Goal: Information Seeking & Learning: Learn about a topic

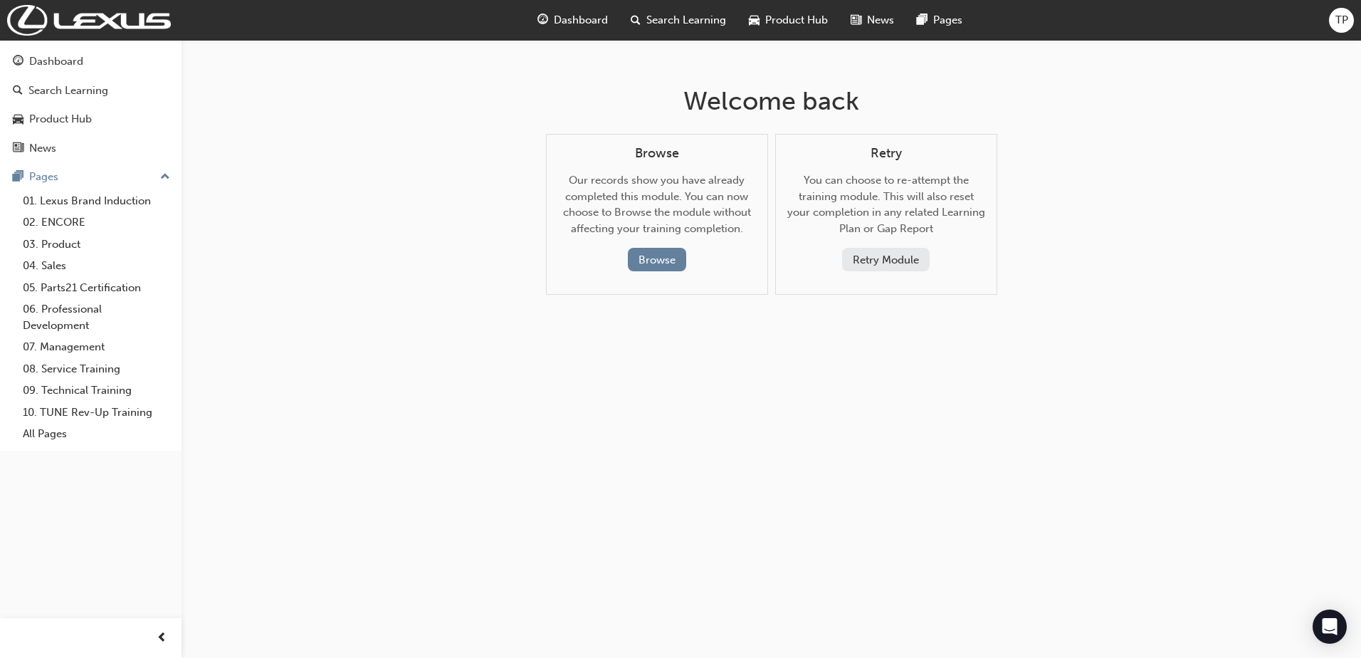
click at [564, 15] on span "Dashboard" at bounding box center [581, 20] width 54 height 16
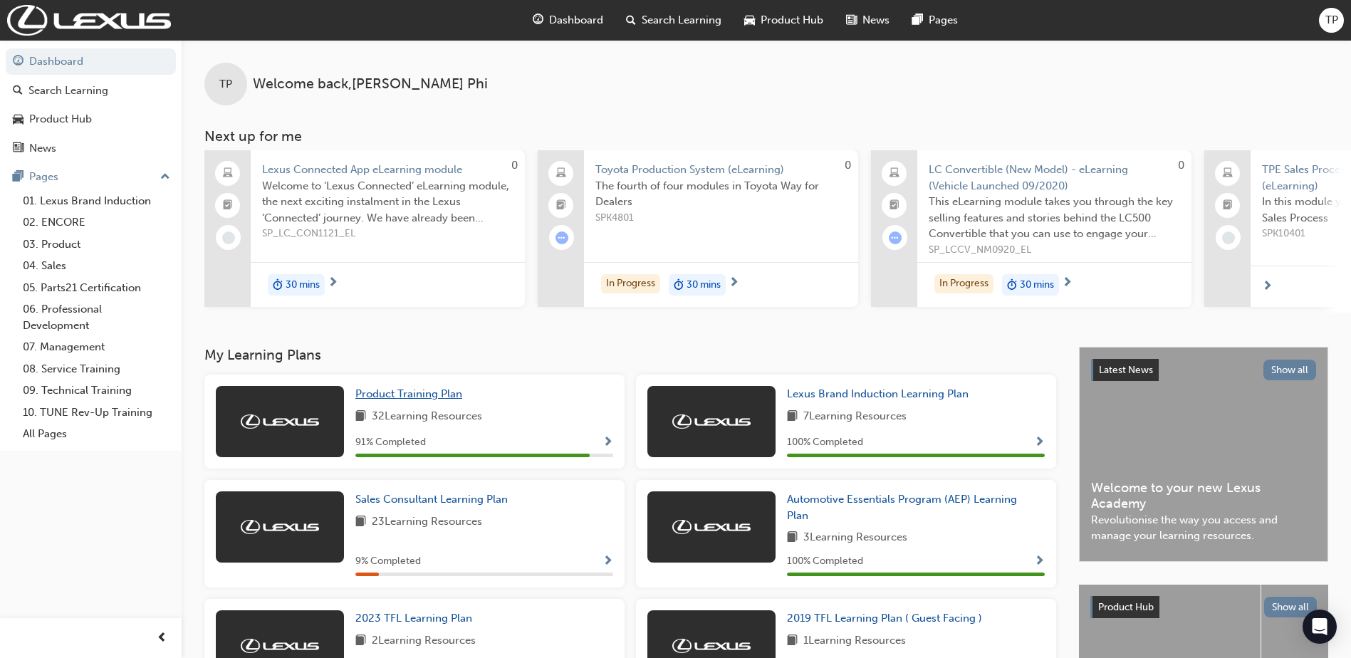
click at [424, 396] on span "Product Training Plan" at bounding box center [408, 393] width 107 height 13
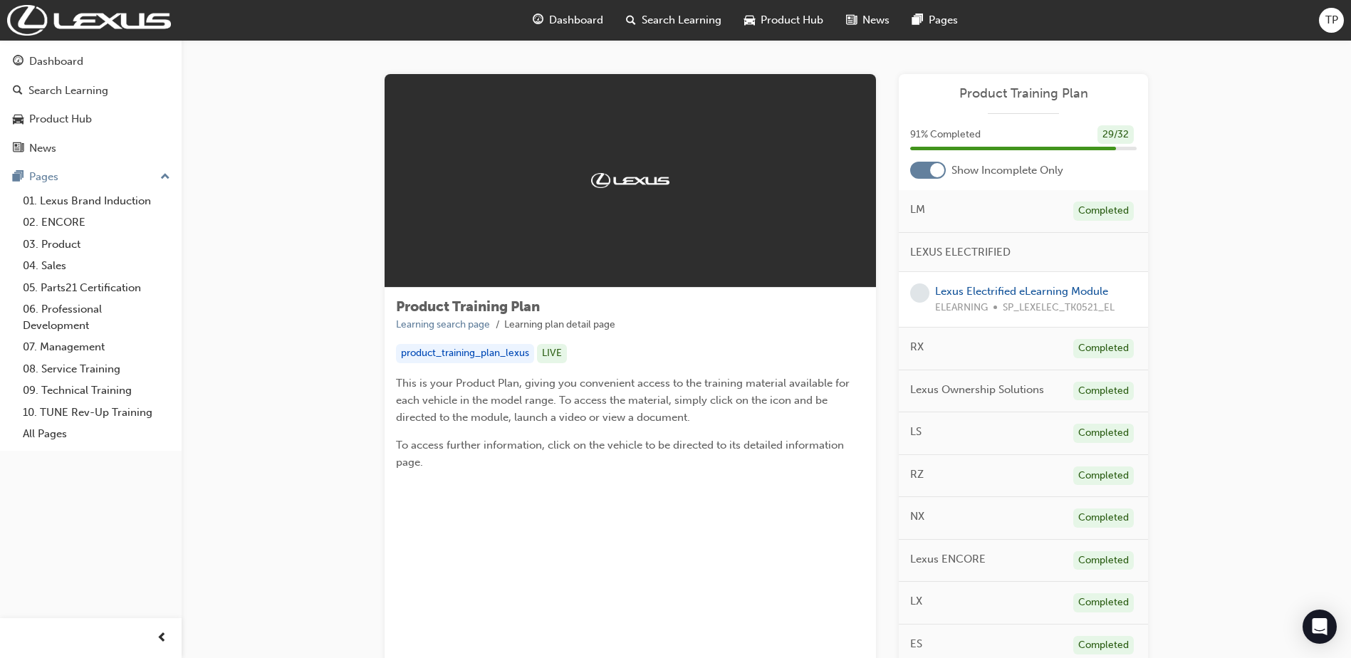
click at [925, 170] on div at bounding box center [928, 170] width 36 height 17
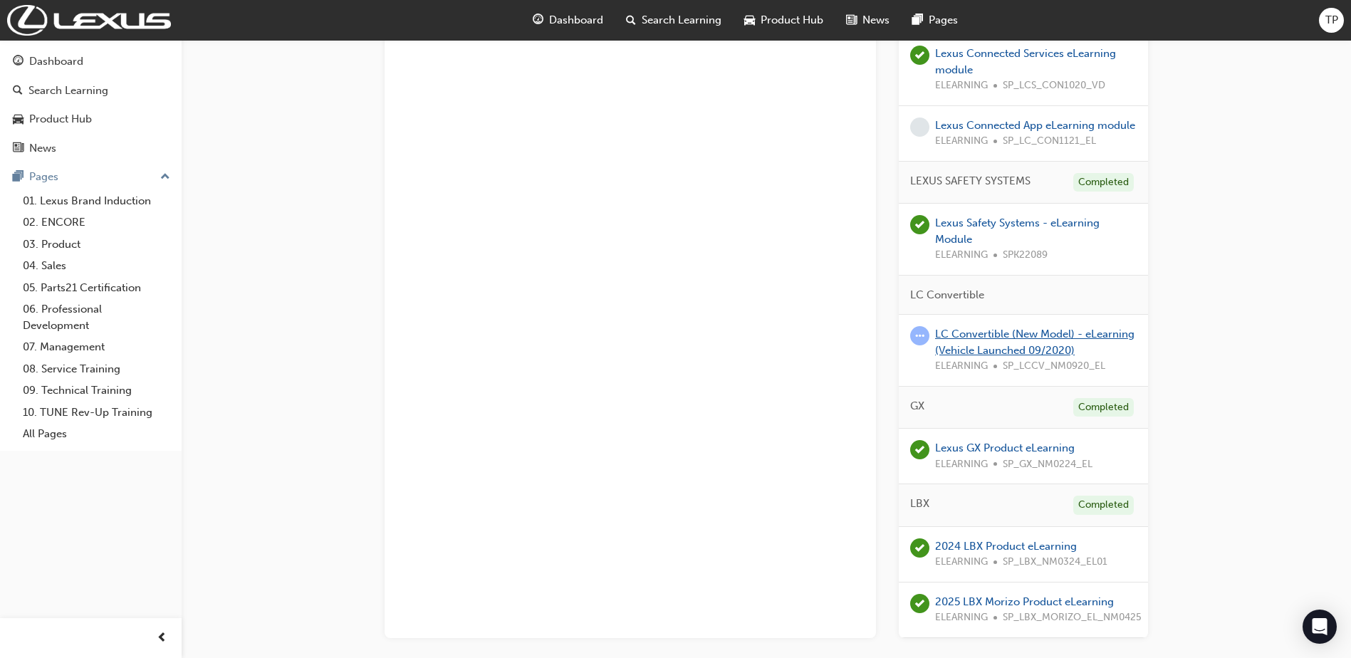
scroll to position [2136, 0]
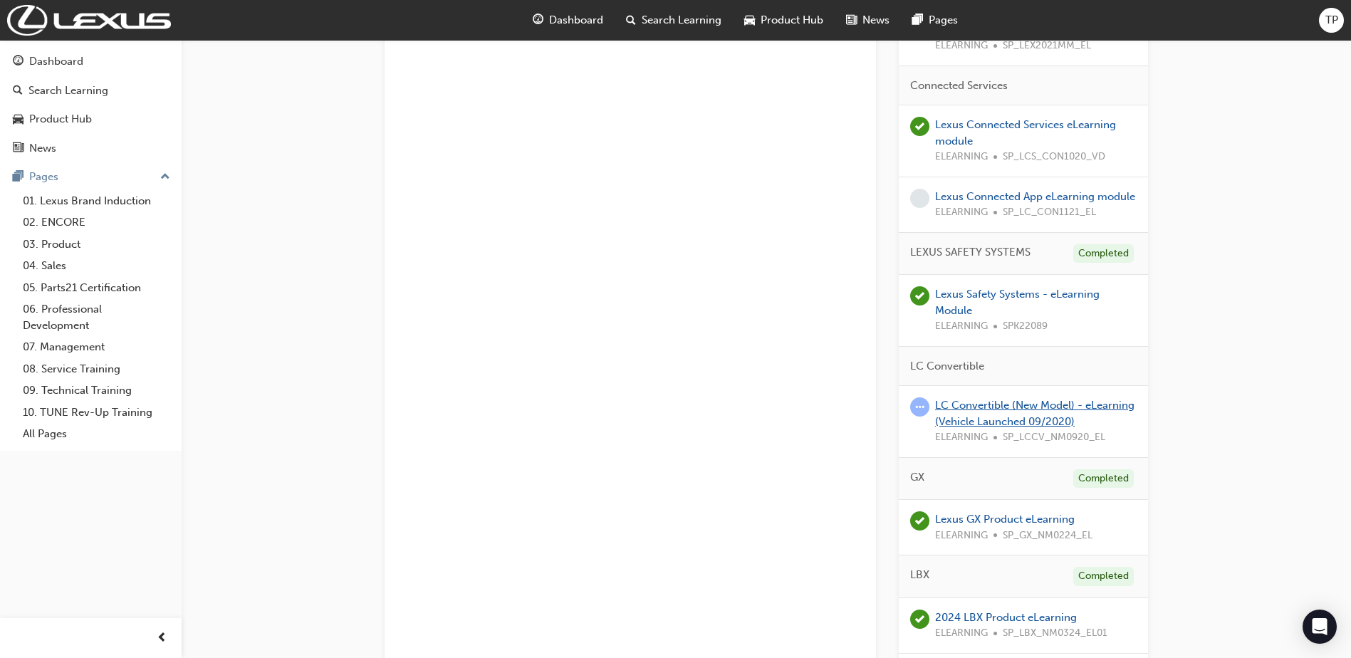
click at [1006, 404] on link "LC Convertible (New Model) - eLearning (Vehicle Launched 09/2020)" at bounding box center [1034, 413] width 199 height 29
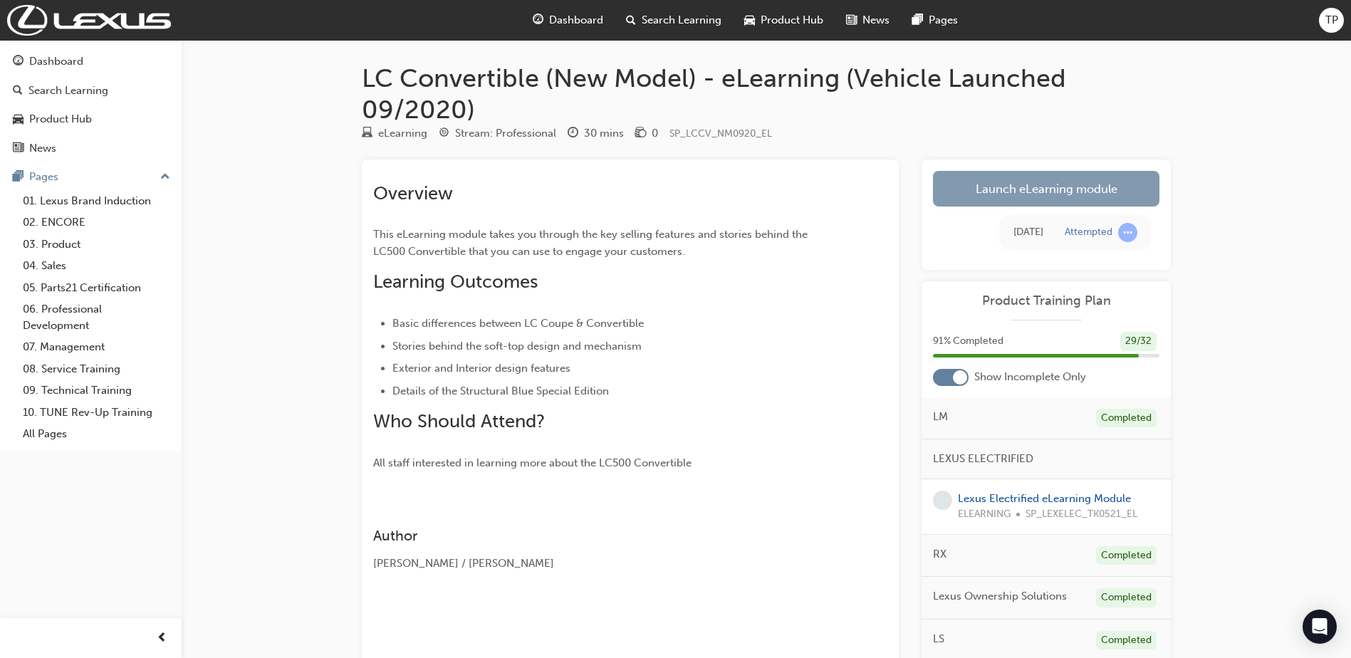
click at [1039, 185] on link "Launch eLearning module" at bounding box center [1046, 189] width 226 height 36
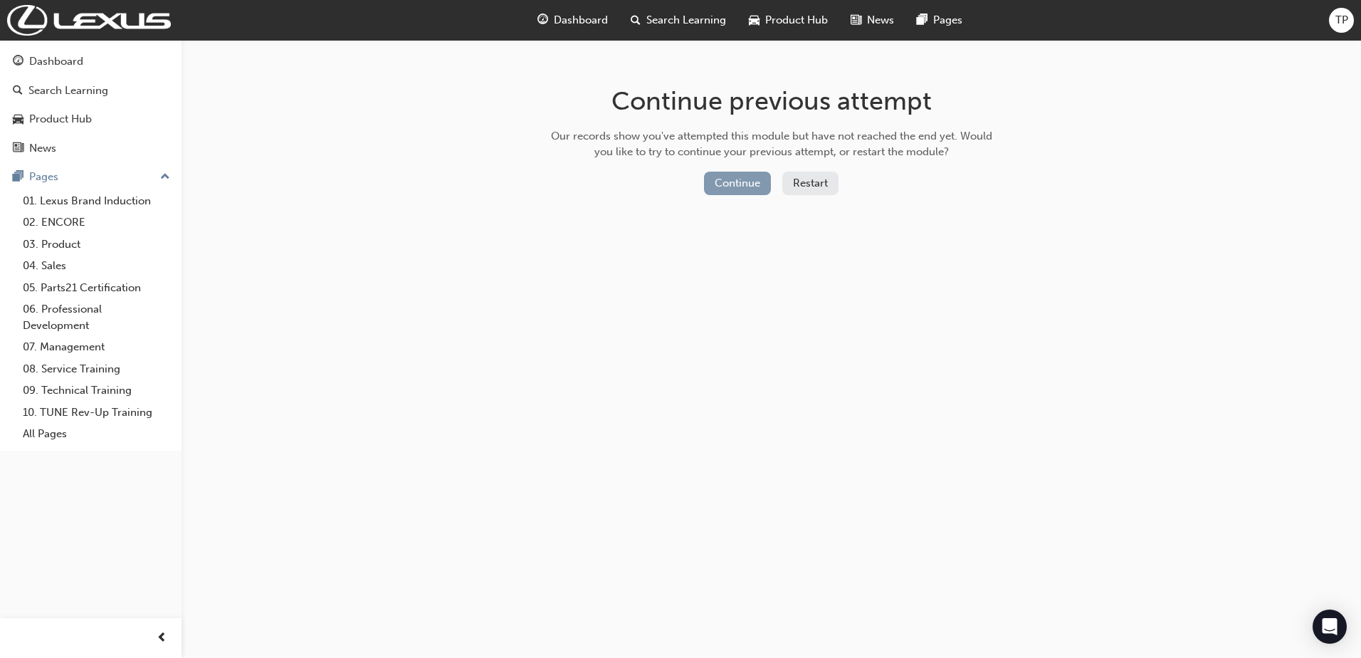
click at [749, 182] on button "Continue" at bounding box center [737, 183] width 67 height 23
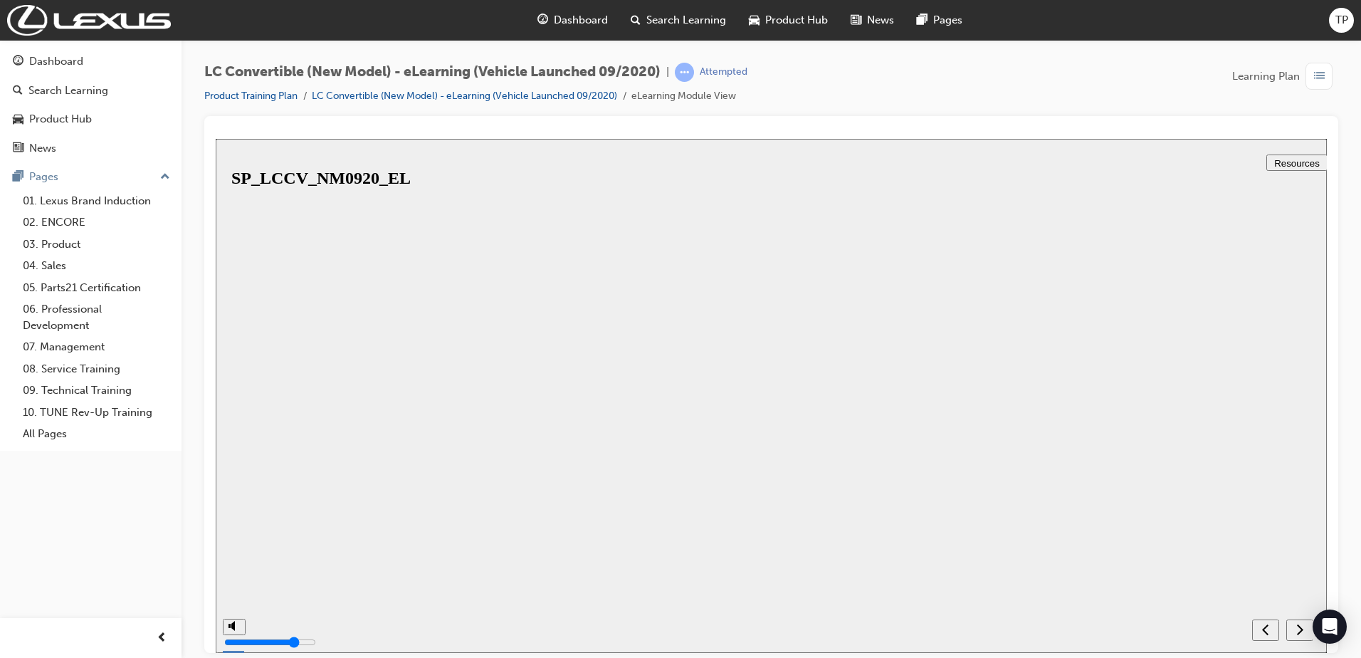
click at [263, 635] on button "Resume" at bounding box center [239, 642] width 47 height 15
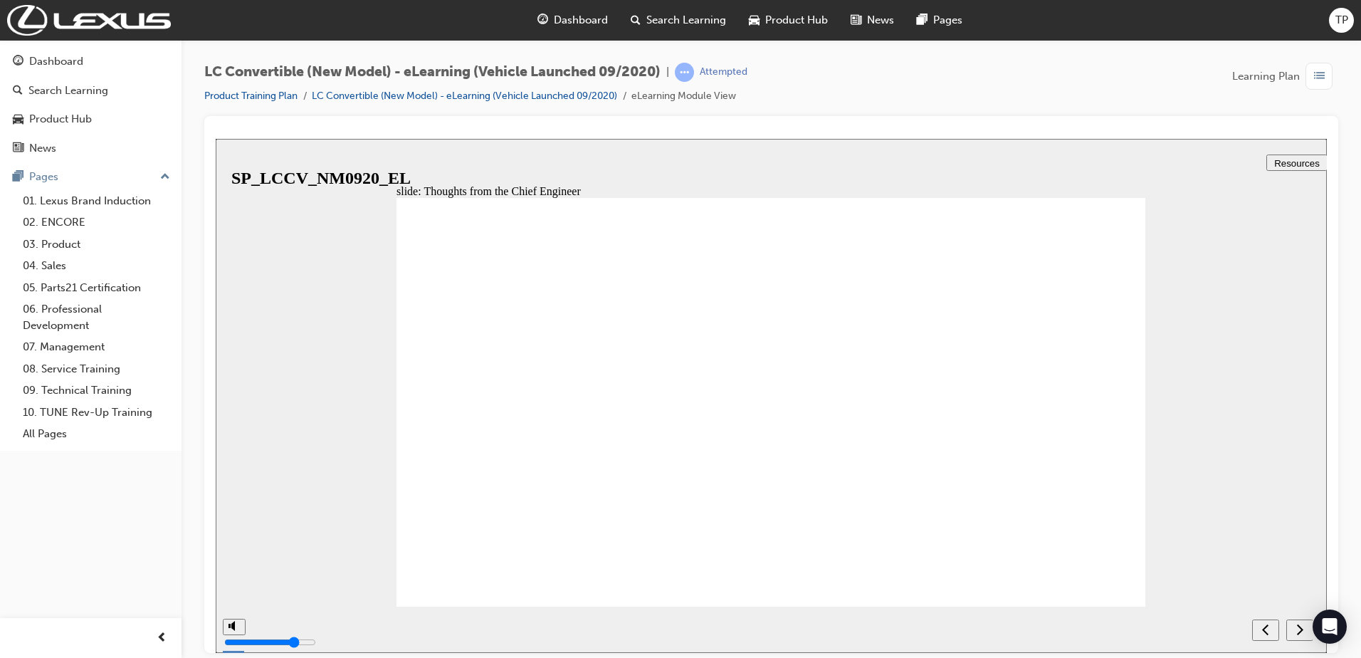
click at [1302, 627] on icon "next" at bounding box center [1300, 628] width 7 height 13
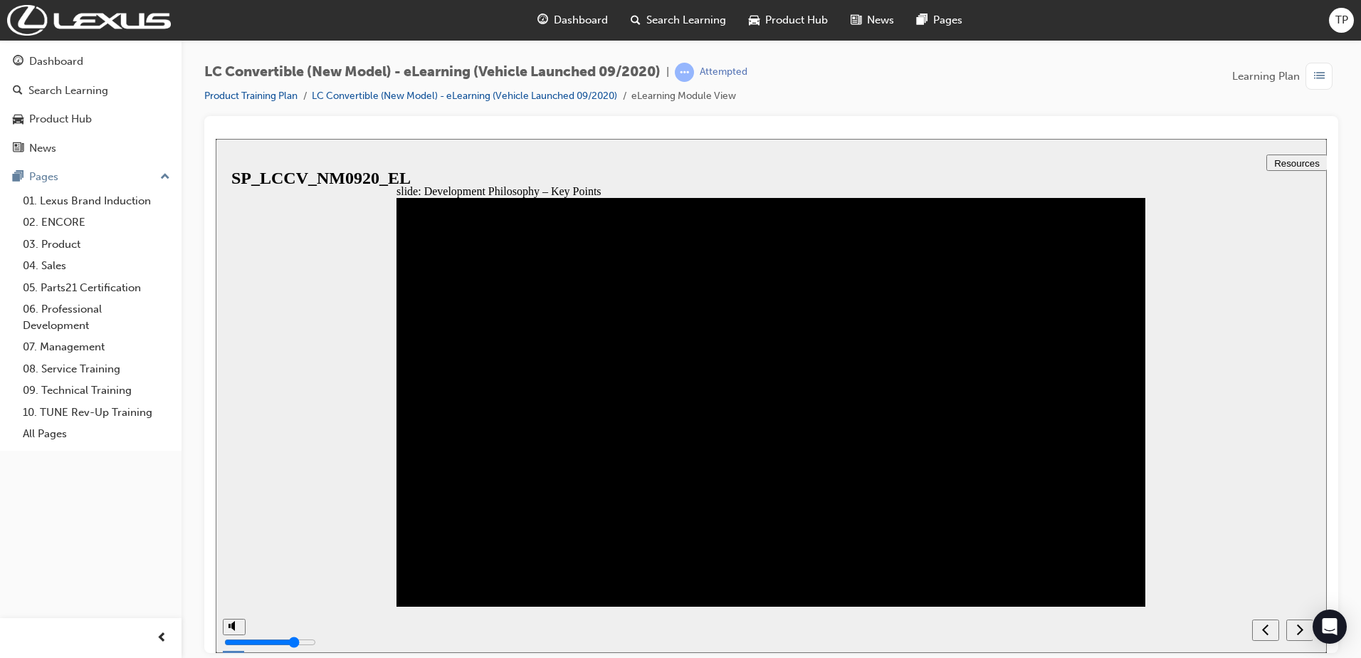
click at [1296, 631] on div "next" at bounding box center [1300, 629] width 16 height 15
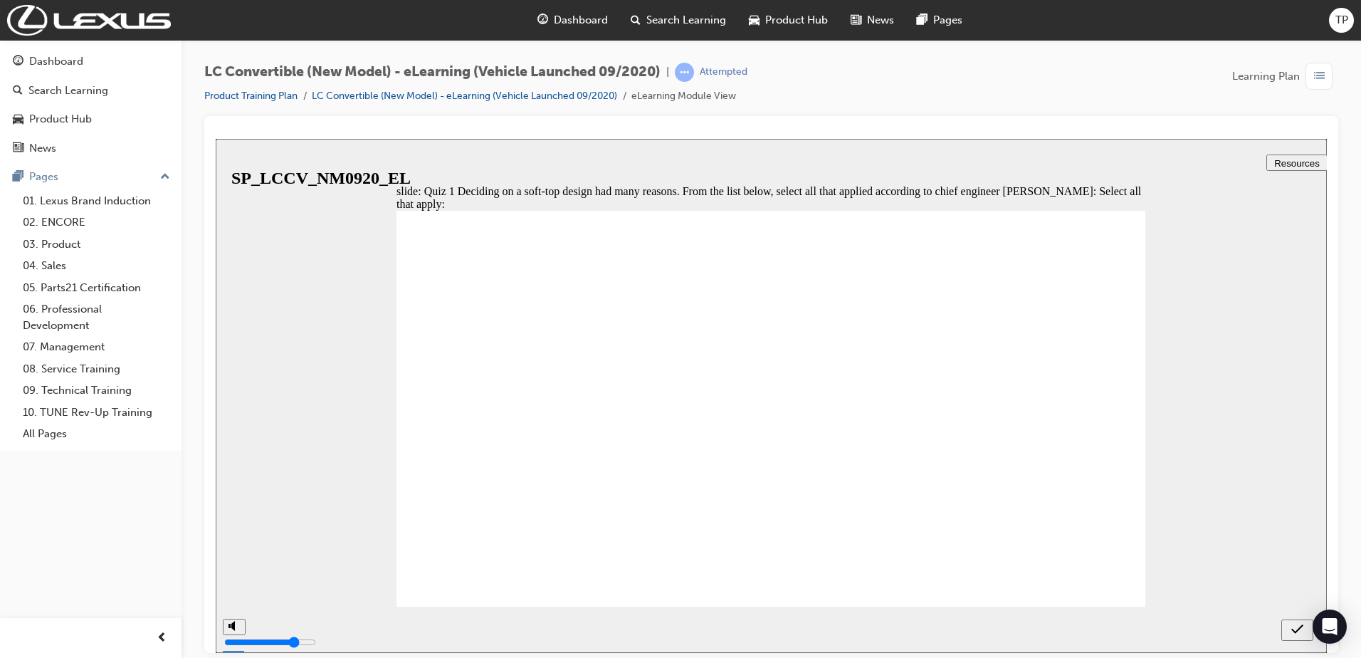
checkbox input "true"
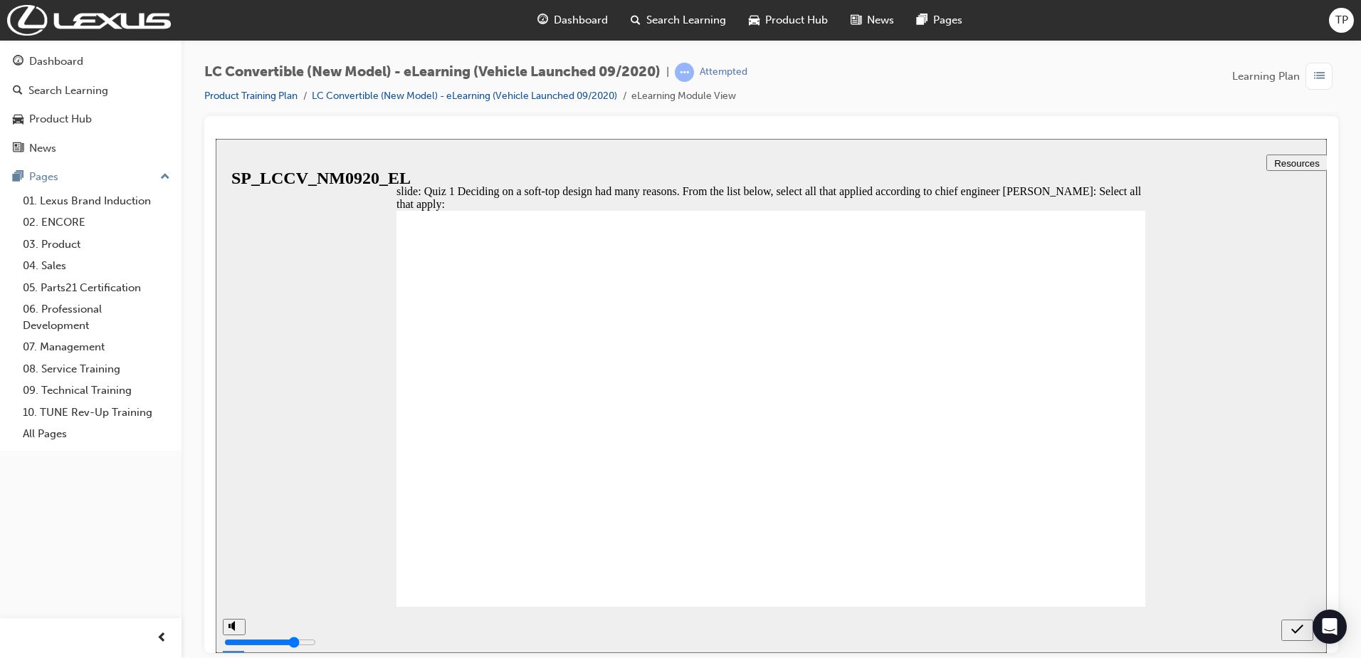
checkbox input "true"
click at [1295, 628] on icon "submit" at bounding box center [1298, 628] width 12 height 13
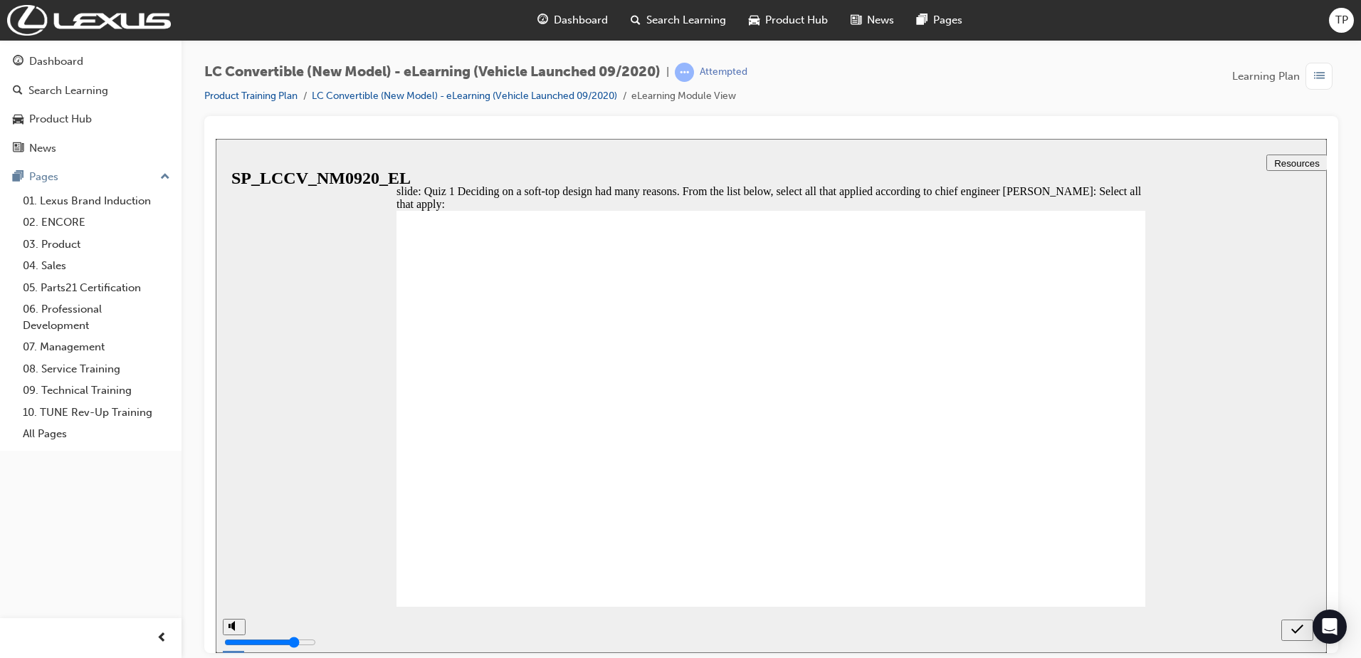
checkbox input "false"
click at [1299, 632] on icon "submit" at bounding box center [1298, 628] width 12 height 13
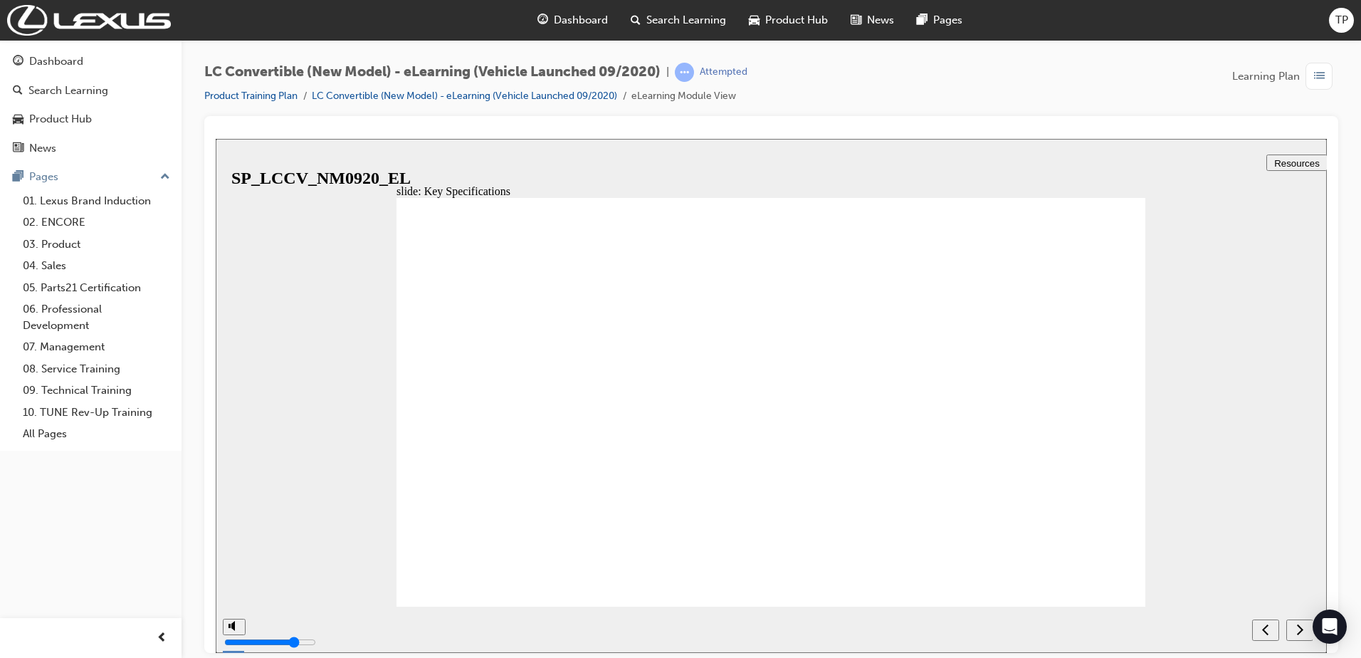
click at [1260, 624] on div "previous" at bounding box center [1266, 629] width 16 height 15
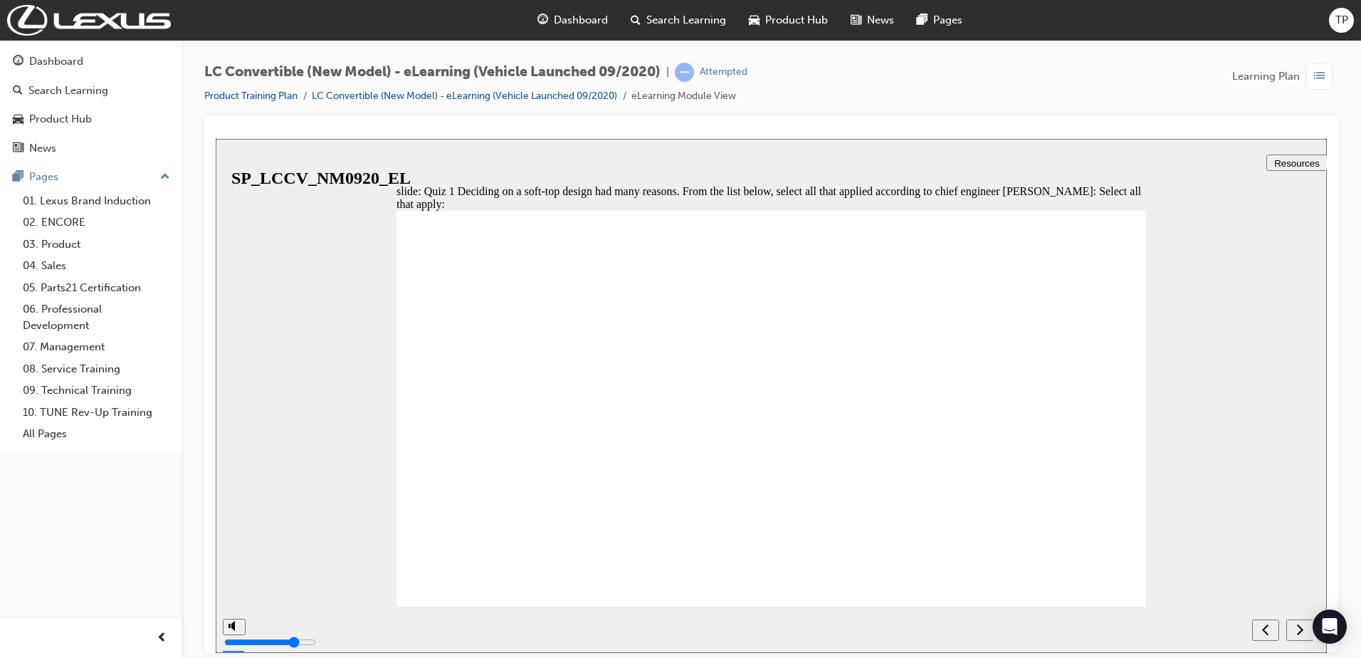
click at [1260, 624] on div "previous" at bounding box center [1266, 629] width 16 height 15
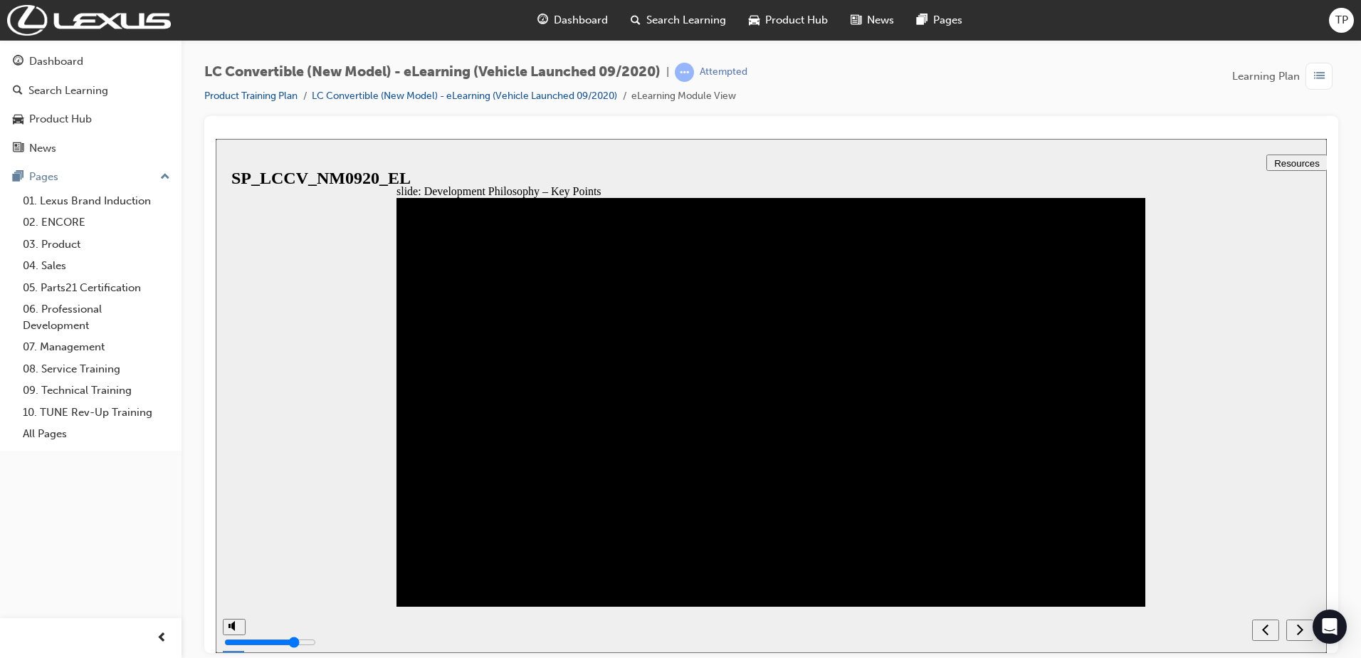
click at [1299, 627] on icon "next" at bounding box center [1300, 628] width 7 height 13
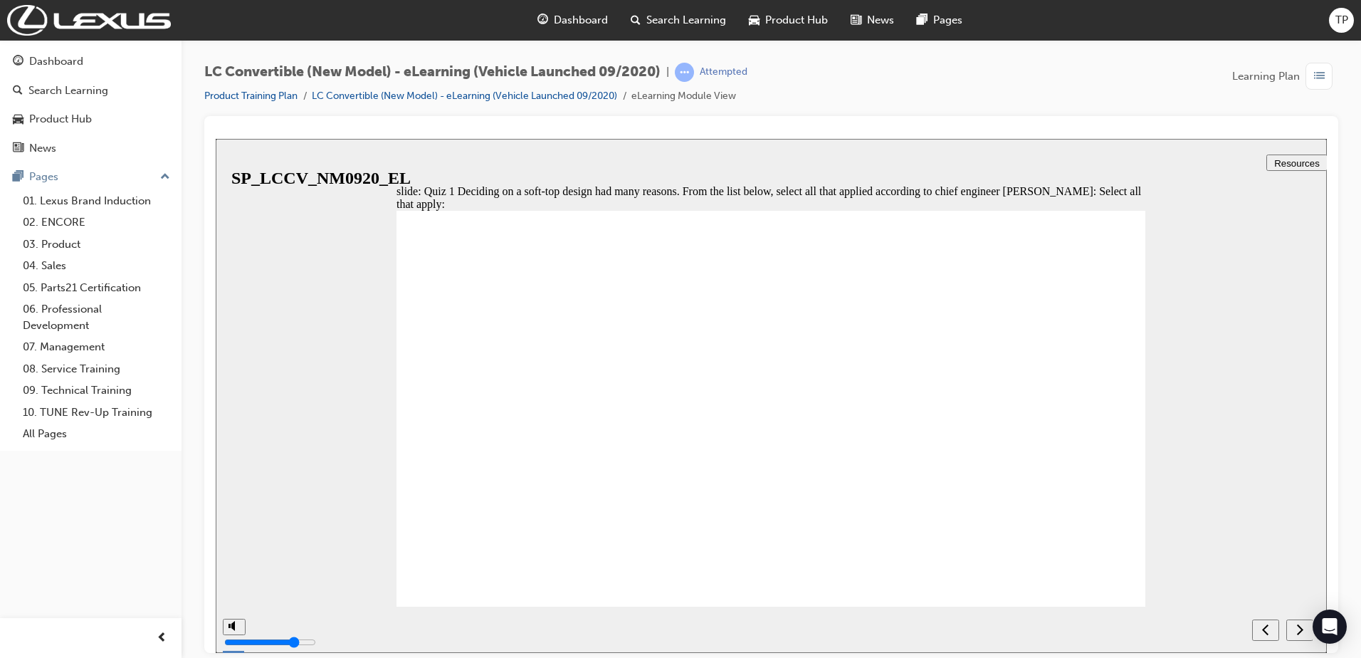
drag, startPoint x: 478, startPoint y: 459, endPoint x: 464, endPoint y: 459, distance: 13.5
click at [1294, 629] on div "next" at bounding box center [1300, 629] width 16 height 15
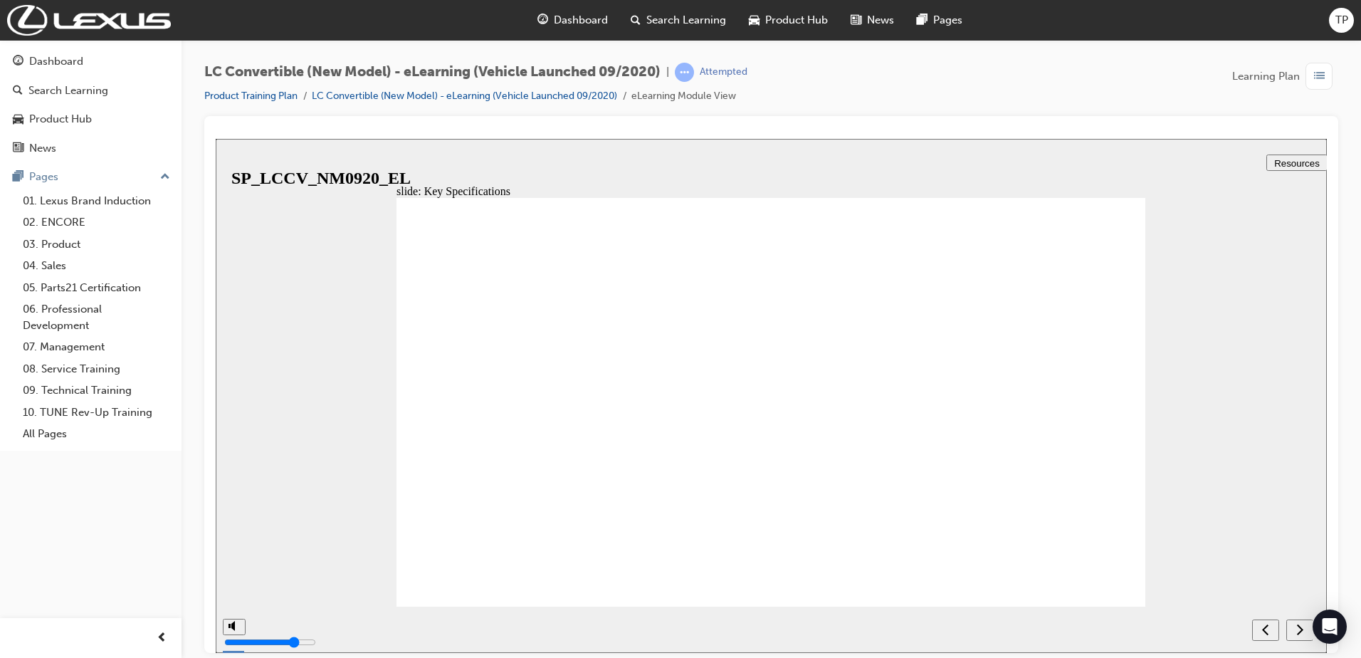
click at [1303, 622] on button "next" at bounding box center [1300, 629] width 27 height 21
